Goal: Transaction & Acquisition: Purchase product/service

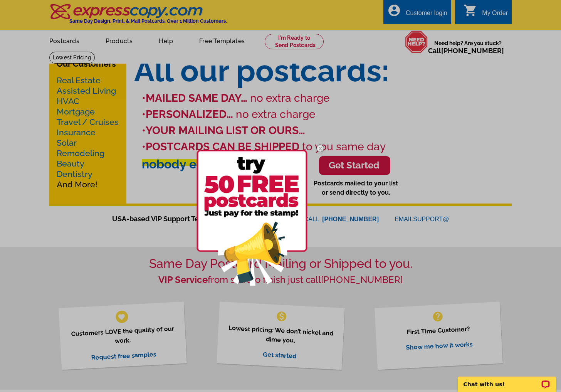
click at [70, 41] on div at bounding box center [280, 196] width 561 height 392
click at [428, 112] on div at bounding box center [280, 196] width 561 height 392
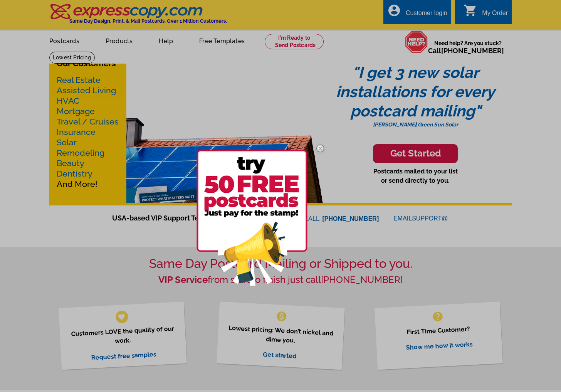
click at [420, 15] on div at bounding box center [280, 196] width 561 height 392
click at [65, 37] on div at bounding box center [280, 196] width 561 height 392
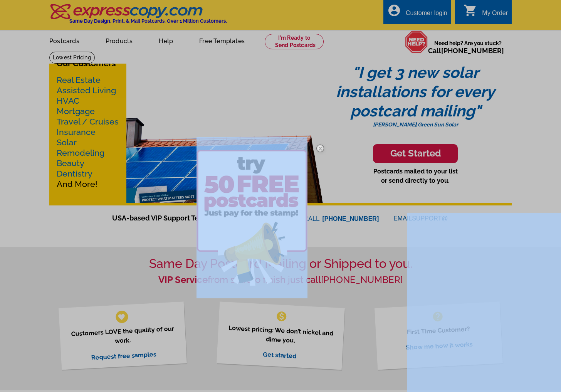
click at [65, 37] on div at bounding box center [280, 196] width 561 height 392
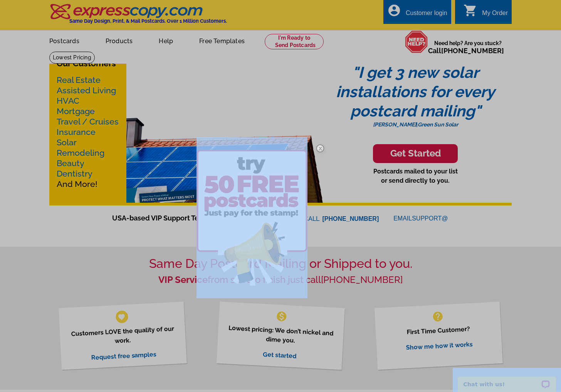
click at [321, 151] on img at bounding box center [320, 148] width 22 height 22
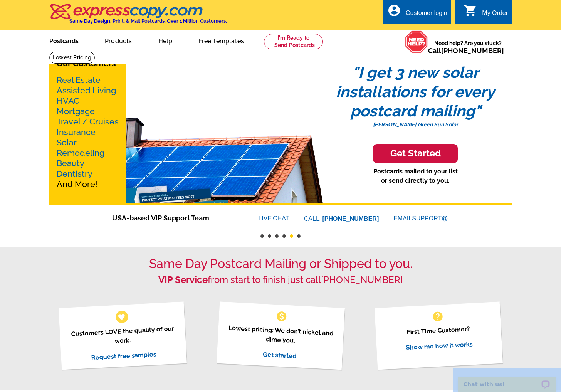
click at [75, 43] on link "Postcards" at bounding box center [64, 40] width 54 height 18
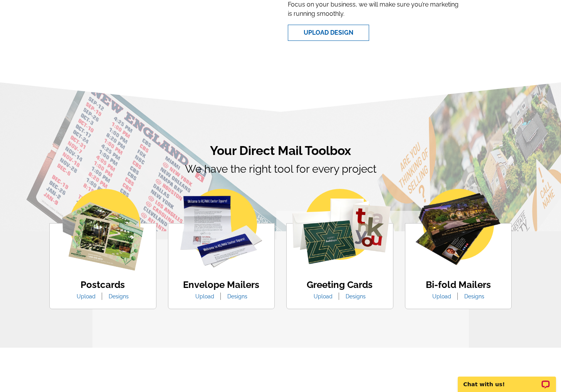
scroll to position [440, 0]
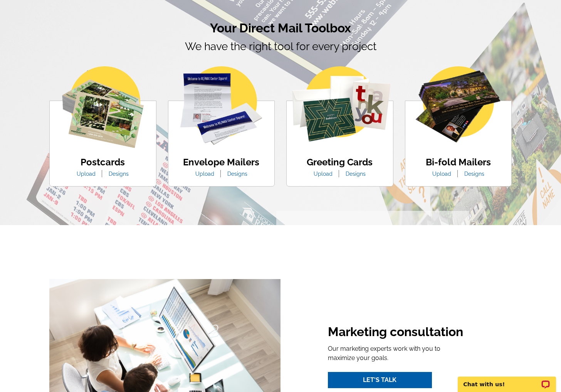
click at [119, 173] on link "Designs" at bounding box center [119, 174] width 32 height 6
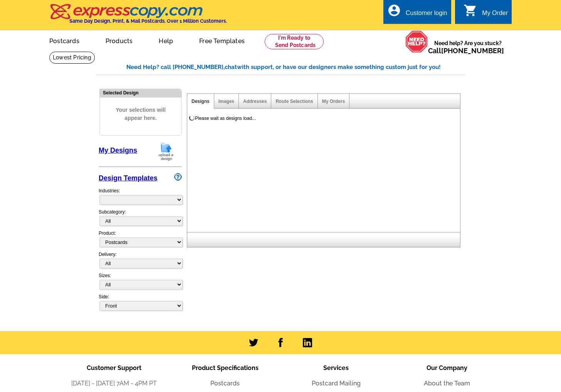
select select "1"
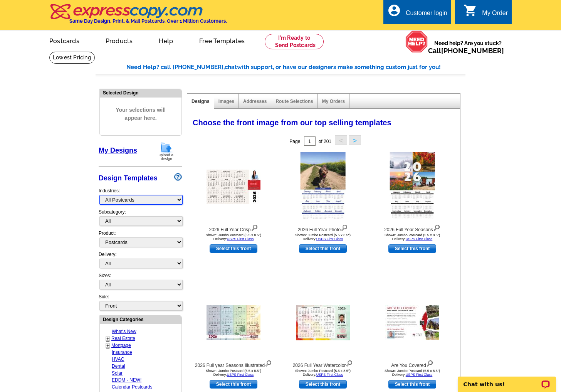
select select "829"
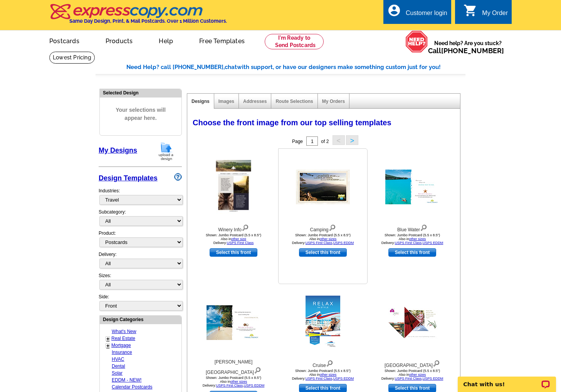
click at [339, 176] on img at bounding box center [323, 187] width 54 height 35
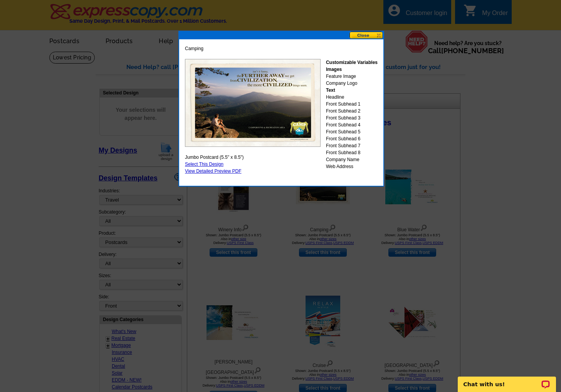
click at [213, 162] on link "Select This Design" at bounding box center [204, 163] width 39 height 5
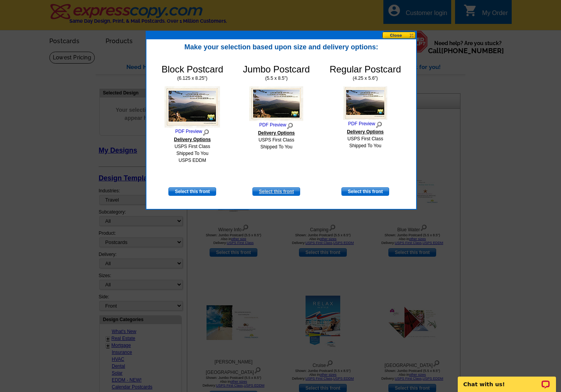
click at [275, 191] on link "Select this front" at bounding box center [276, 191] width 48 height 8
select select "2"
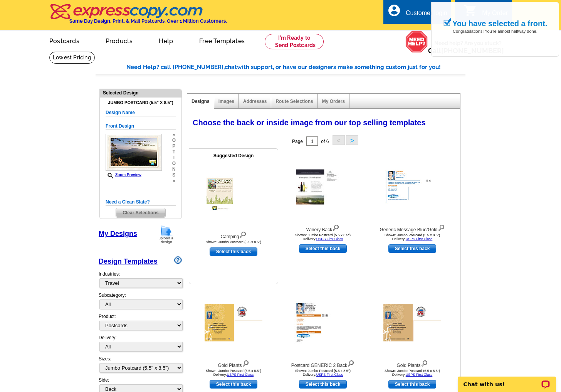
click at [236, 249] on link "Select this back" at bounding box center [234, 251] width 48 height 8
select select "front"
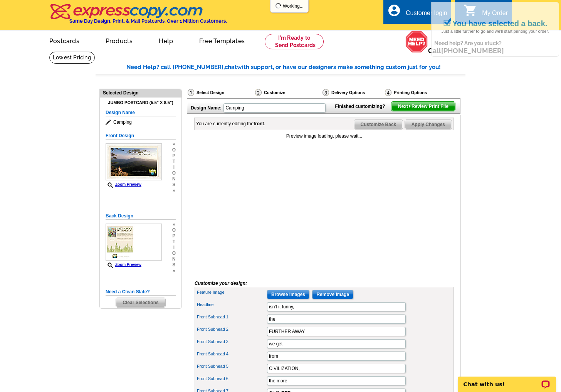
click at [440, 111] on span "Next Review Print File" at bounding box center [423, 106] width 64 height 9
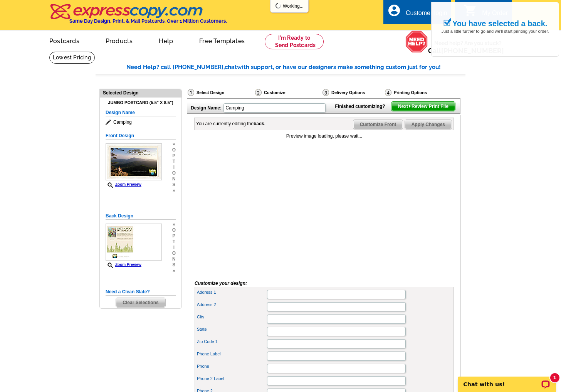
click at [440, 111] on span "Next Review Print File" at bounding box center [423, 106] width 64 height 9
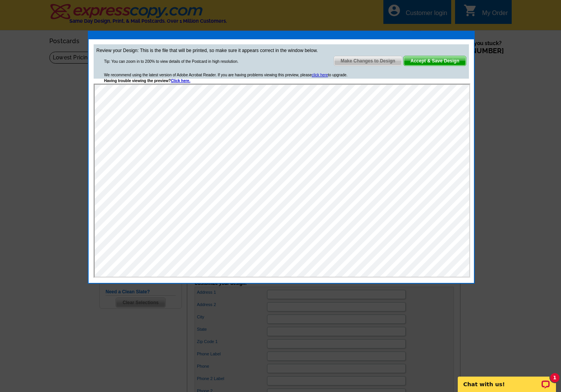
click at [421, 57] on span "Accept & Save Design" at bounding box center [435, 60] width 62 height 9
click at [443, 56] on div "Review your Design: This is the file that will be printed, so make sure it appe…" at bounding box center [281, 61] width 375 height 34
click at [437, 57] on span "Accept & Save Design" at bounding box center [435, 60] width 62 height 9
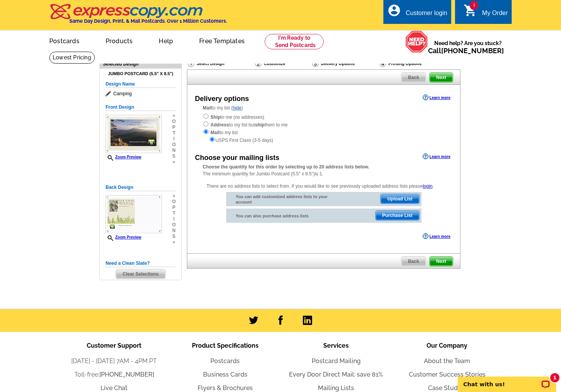
click at [440, 78] on span "Next" at bounding box center [441, 77] width 23 height 9
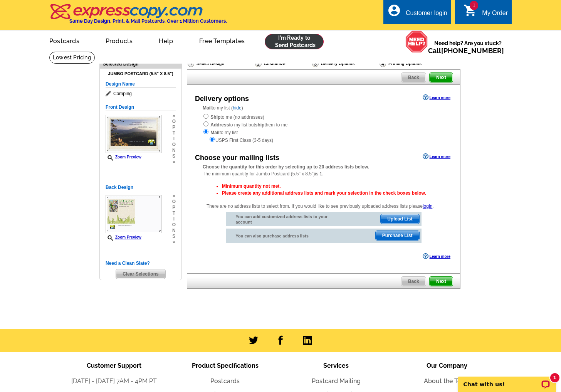
click at [309, 43] on link at bounding box center [294, 41] width 59 height 15
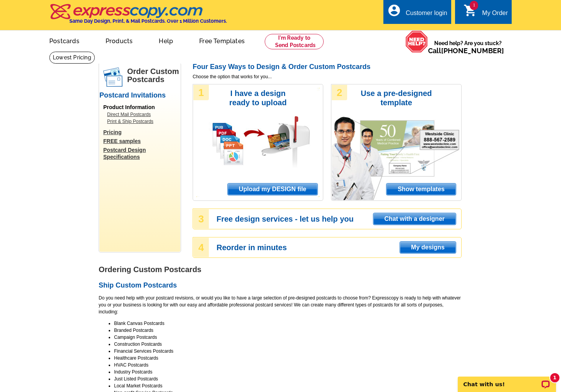
scroll to position [5, 0]
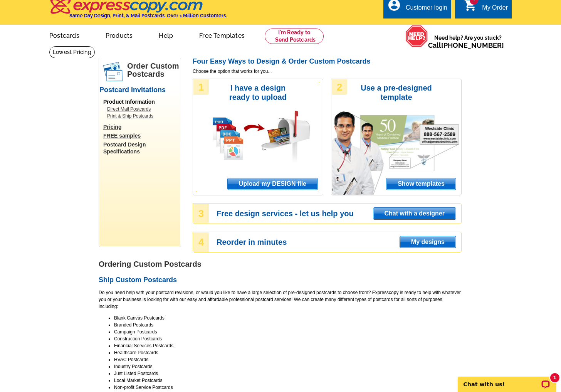
click at [127, 148] on link "Postcard Design Specifications" at bounding box center [141, 148] width 77 height 14
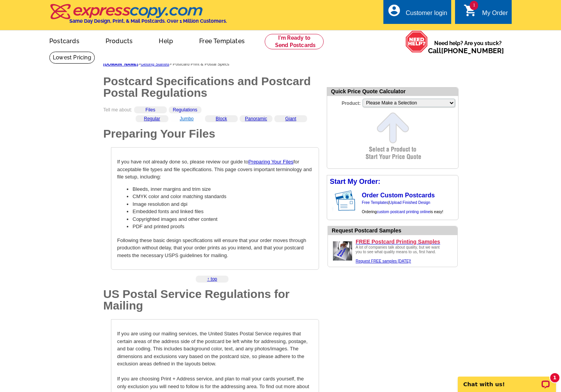
click at [185, 119] on link "Jumbo" at bounding box center [187, 118] width 14 height 5
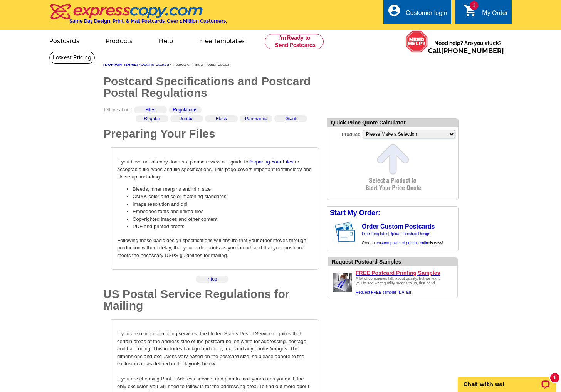
scroll to position [777, 0]
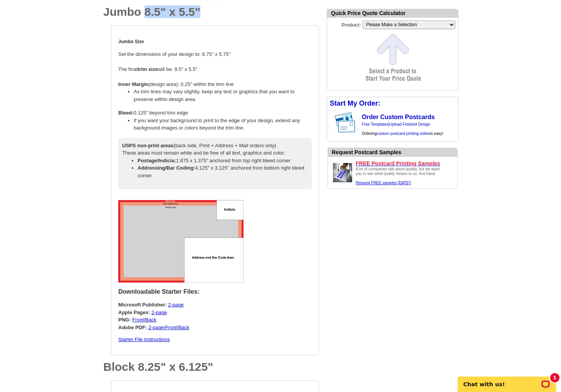
drag, startPoint x: 146, startPoint y: 4, endPoint x: 203, endPoint y: 1, distance: 57.9
click at [203, 6] on h1 "Jumbo 8.5" x 5.5"" at bounding box center [211, 12] width 216 height 12
